Goal: Task Accomplishment & Management: Complete application form

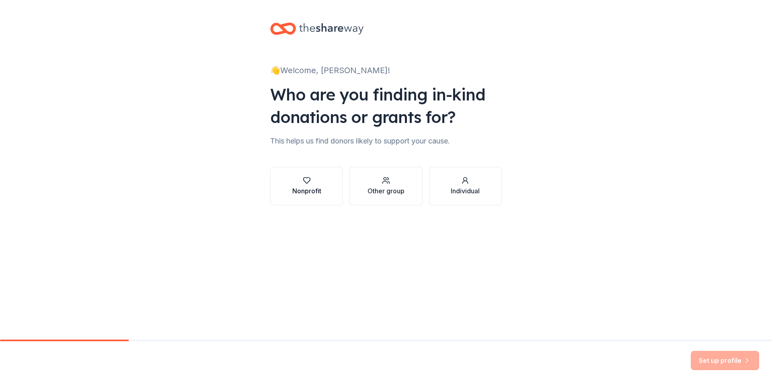
click at [302, 196] on button "Nonprofit" at bounding box center [306, 186] width 73 height 39
click at [297, 179] on div "button" at bounding box center [306, 181] width 29 height 8
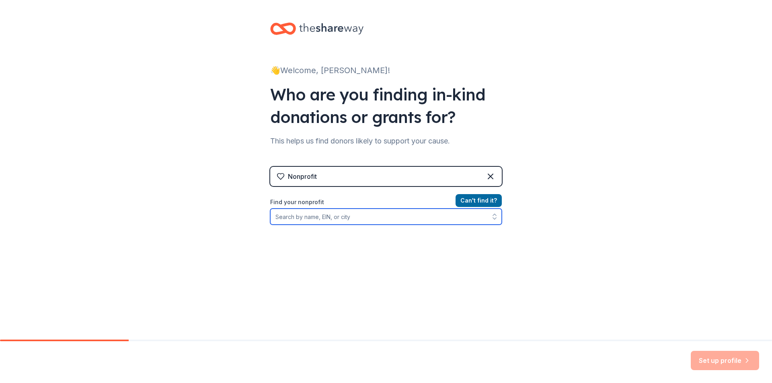
click at [408, 224] on input "Find your nonprofit" at bounding box center [386, 217] width 232 height 16
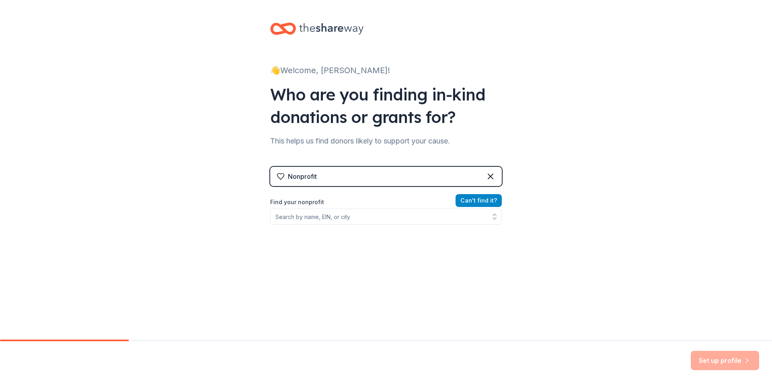
click at [483, 203] on button "Can ' t find it?" at bounding box center [479, 200] width 46 height 13
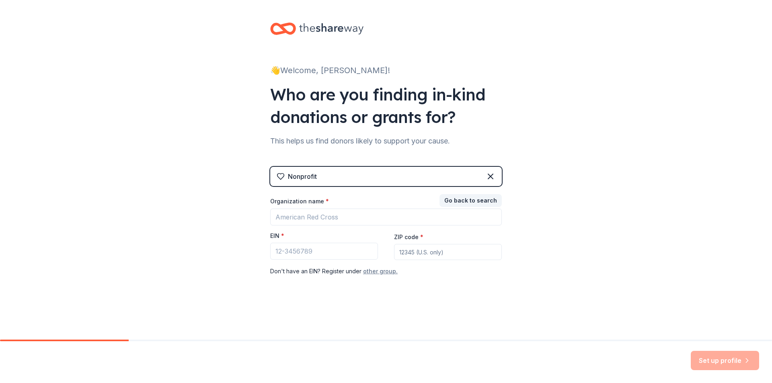
click at [380, 272] on button "other group." at bounding box center [380, 272] width 35 height 10
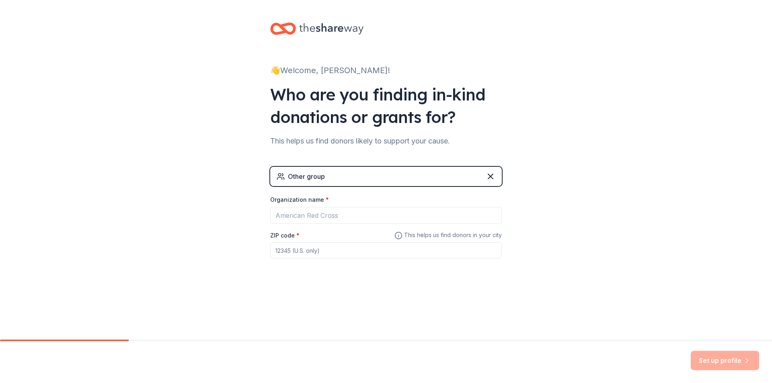
click at [375, 248] on input "ZIP code *" at bounding box center [386, 251] width 232 height 16
type input "32826"
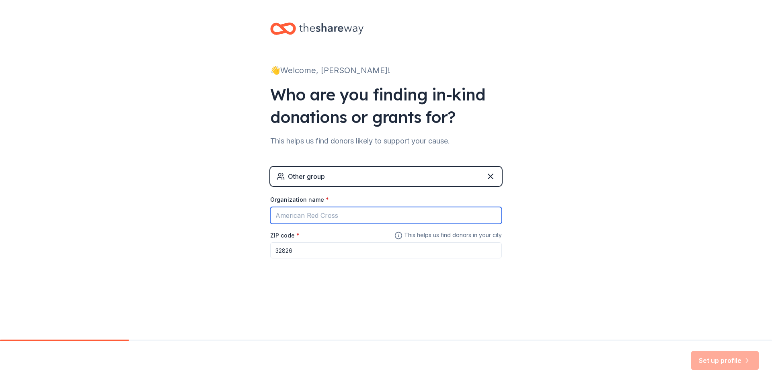
click at [350, 217] on input "Organization name *" at bounding box center [386, 215] width 232 height 17
type input "[MEDICAL_DATA]"
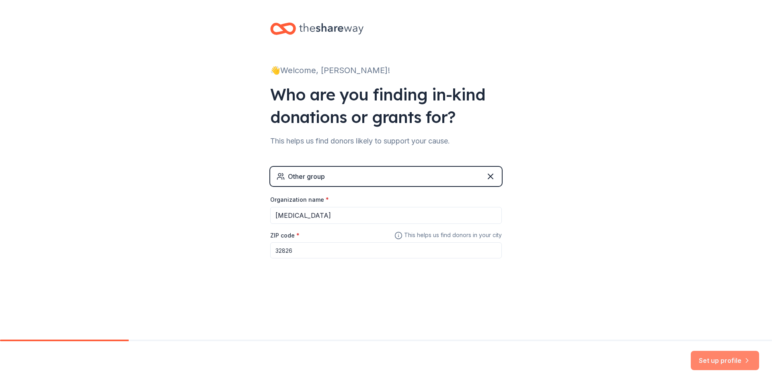
click at [706, 353] on button "Set up profile" at bounding box center [725, 360] width 68 height 19
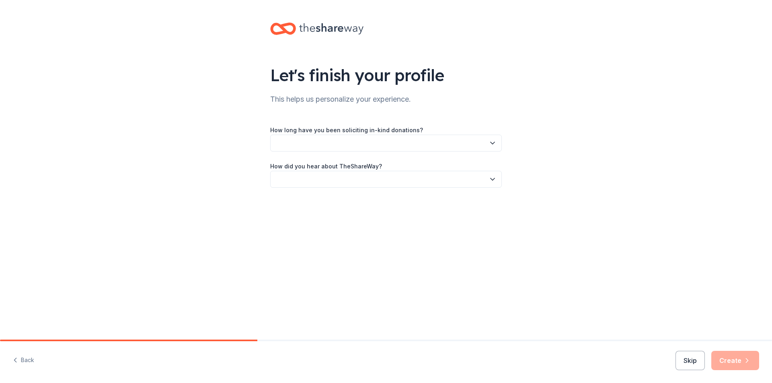
click at [369, 179] on button "button" at bounding box center [386, 179] width 232 height 17
click at [364, 213] on div "Online search" at bounding box center [386, 217] width 228 height 16
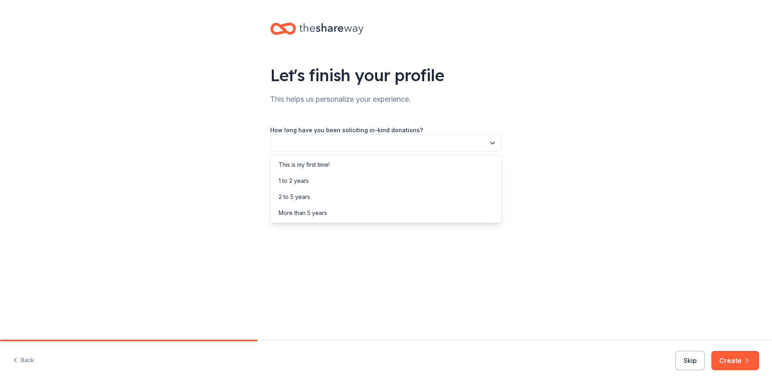
click at [378, 146] on button "button" at bounding box center [386, 143] width 232 height 17
click at [376, 165] on div "This is my first time!" at bounding box center [386, 165] width 228 height 16
click at [691, 358] on button "Skip" at bounding box center [690, 360] width 29 height 19
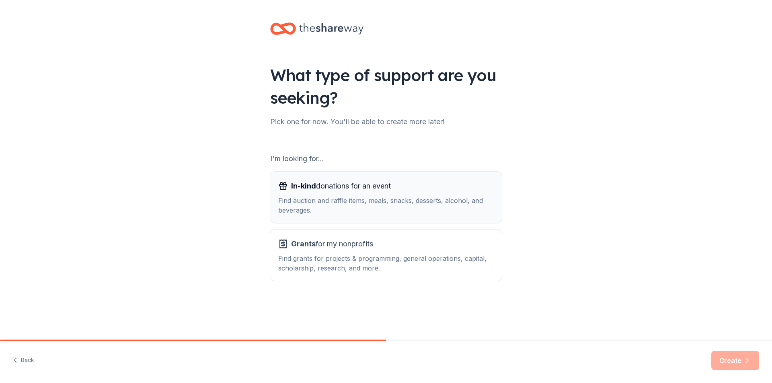
click at [407, 206] on div "Find auction and raffle items, meals, snacks, desserts, alcohol, and beverages." at bounding box center [386, 205] width 216 height 19
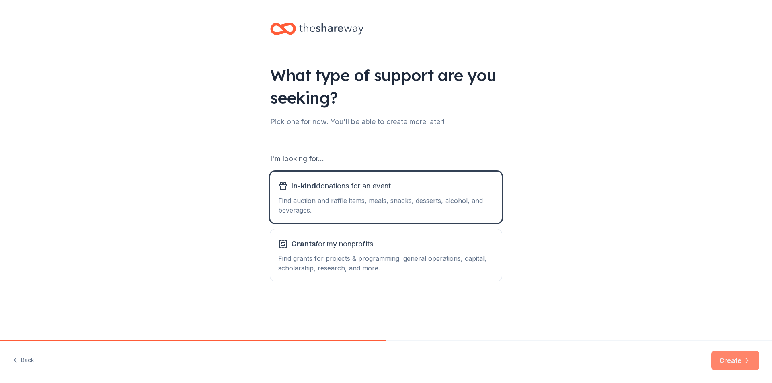
click at [729, 355] on button "Create" at bounding box center [736, 360] width 48 height 19
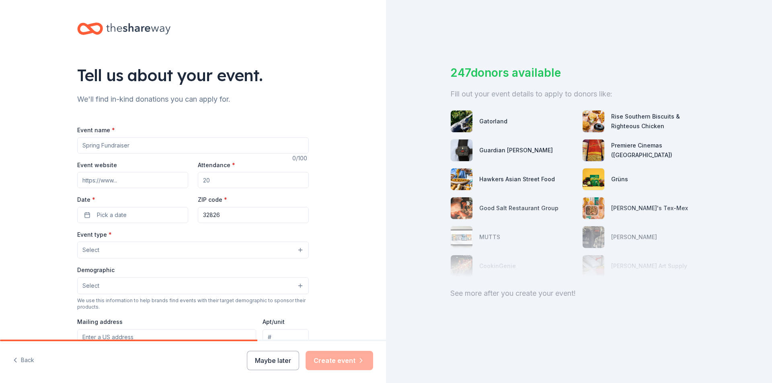
click at [289, 361] on button "Maybe later" at bounding box center [273, 360] width 52 height 19
click at [267, 364] on button "Maybe later" at bounding box center [273, 360] width 52 height 19
click at [282, 366] on button "Maybe later" at bounding box center [273, 360] width 52 height 19
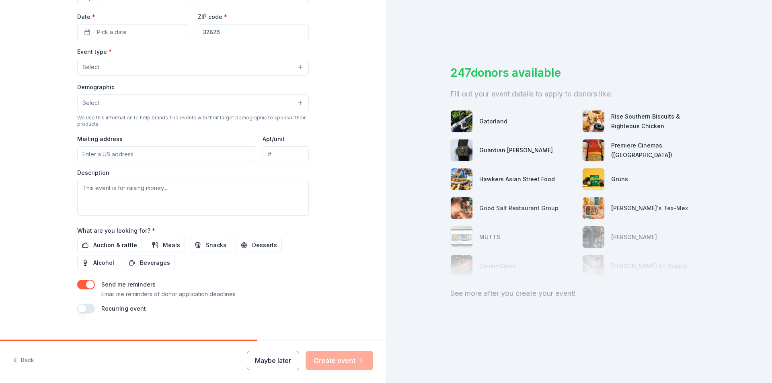
scroll to position [196, 0]
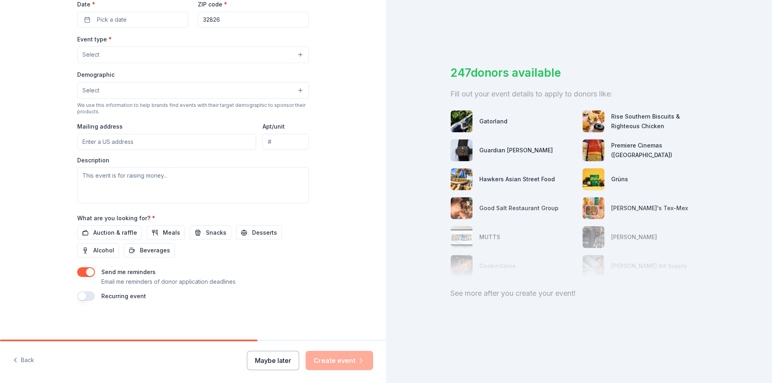
click at [282, 359] on button "Maybe later" at bounding box center [273, 360] width 52 height 19
click at [260, 362] on button "Maybe later" at bounding box center [273, 360] width 52 height 19
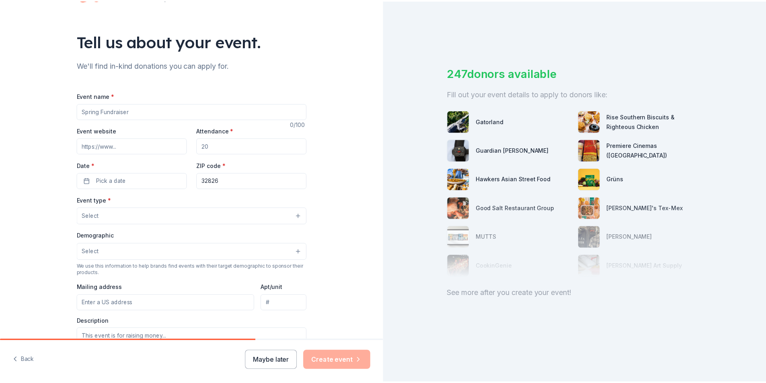
scroll to position [0, 0]
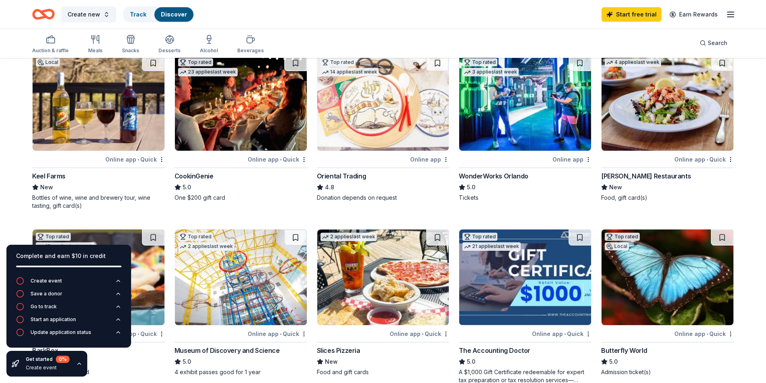
scroll to position [80, 0]
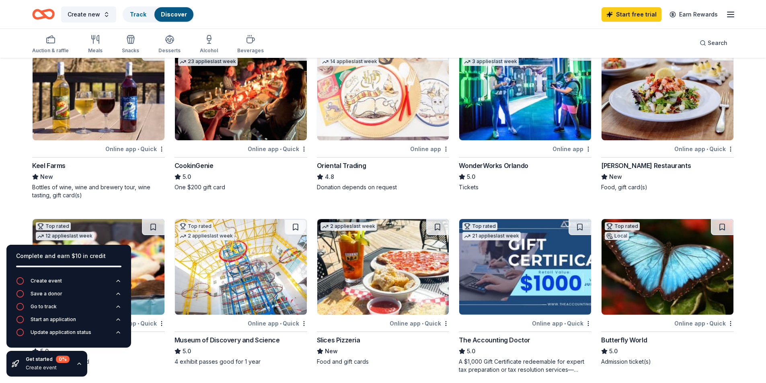
click at [245, 247] on img at bounding box center [241, 267] width 132 height 96
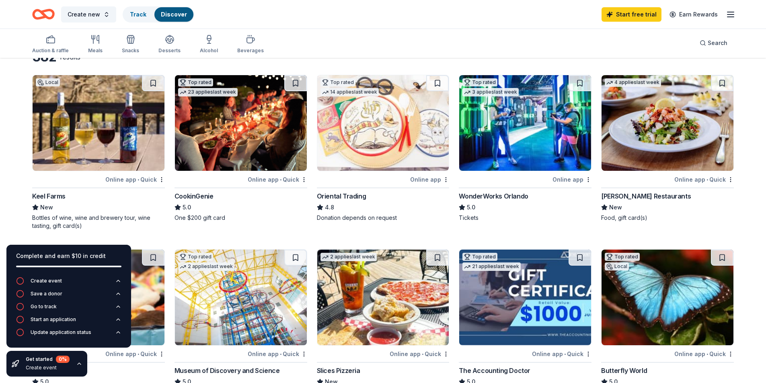
scroll to position [40, 0]
